Goal: Check status

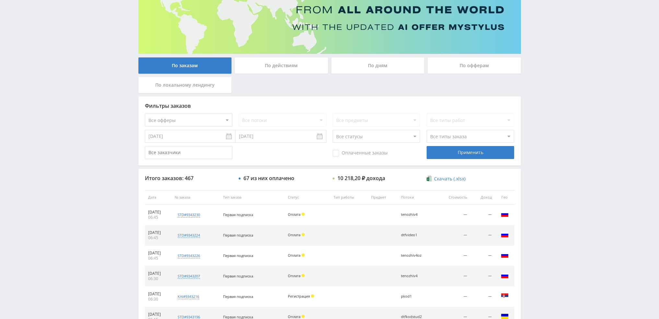
scroll to position [62, 0]
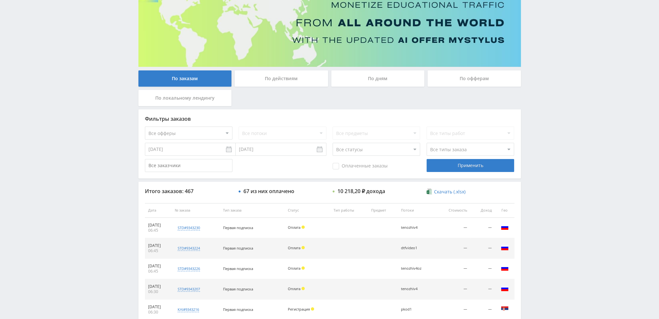
click at [380, 81] on div "По дням" at bounding box center [377, 78] width 93 height 16
click at [0, 0] on input "По дням" at bounding box center [0, 0] width 0 height 0
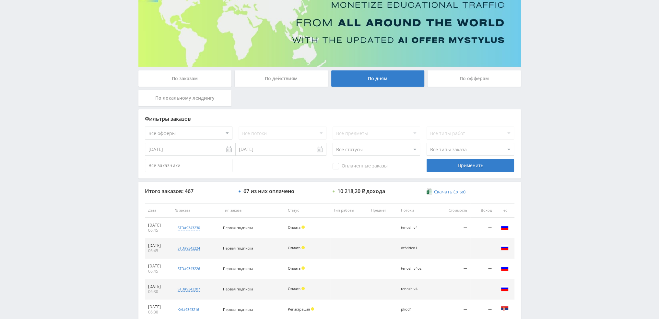
scroll to position [0, 0]
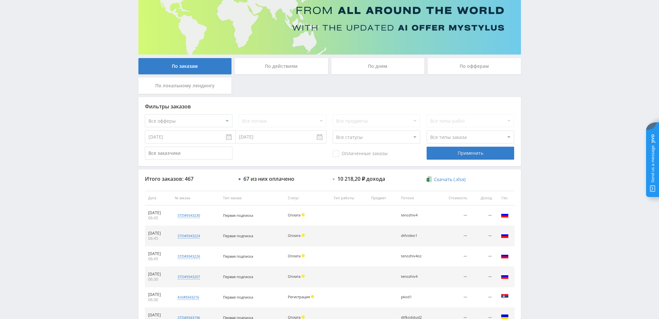
scroll to position [65, 0]
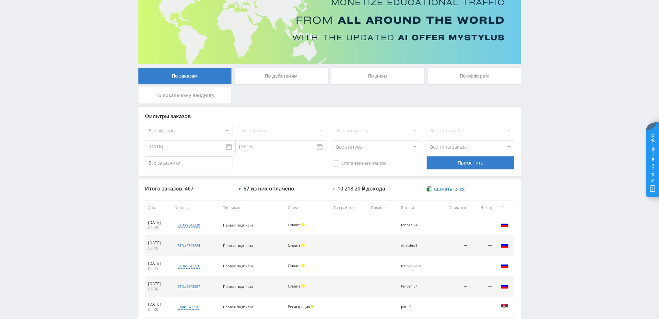
click at [379, 70] on div "По дням" at bounding box center [377, 76] width 93 height 16
click at [0, 0] on input "По дням" at bounding box center [0, 0] width 0 height 0
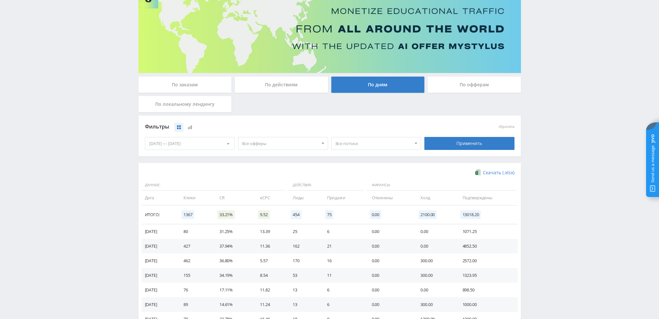
scroll to position [105, 0]
